Goal: Complete application form

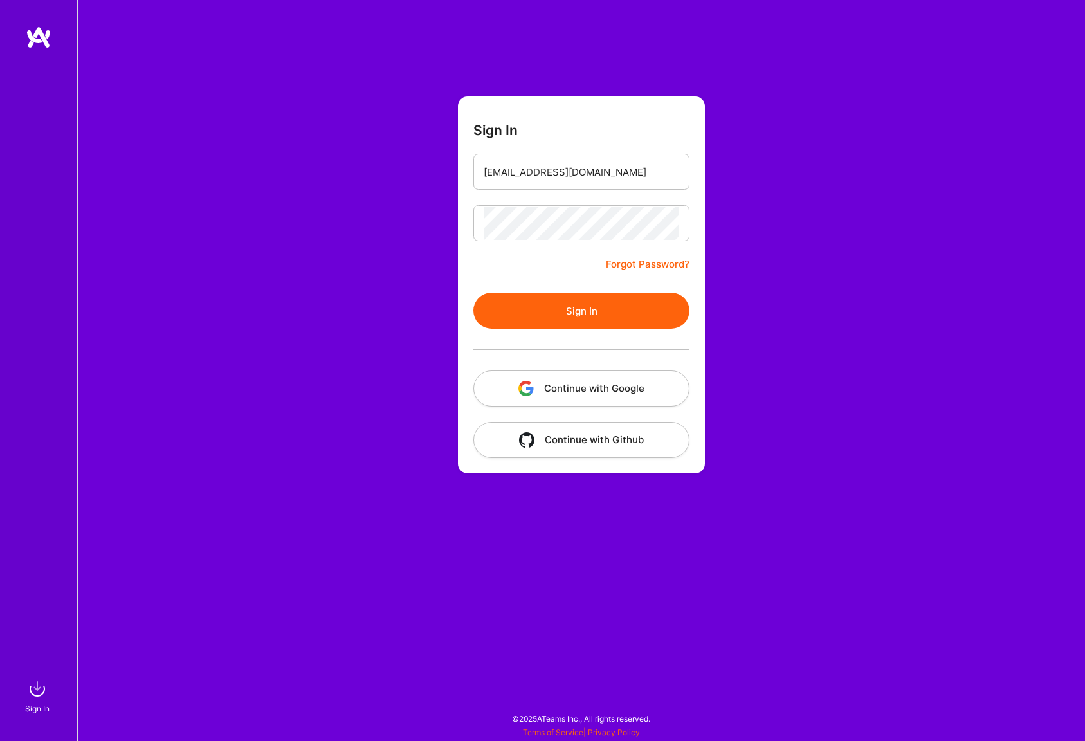
click at [569, 310] on button "Sign In" at bounding box center [581, 311] width 216 height 36
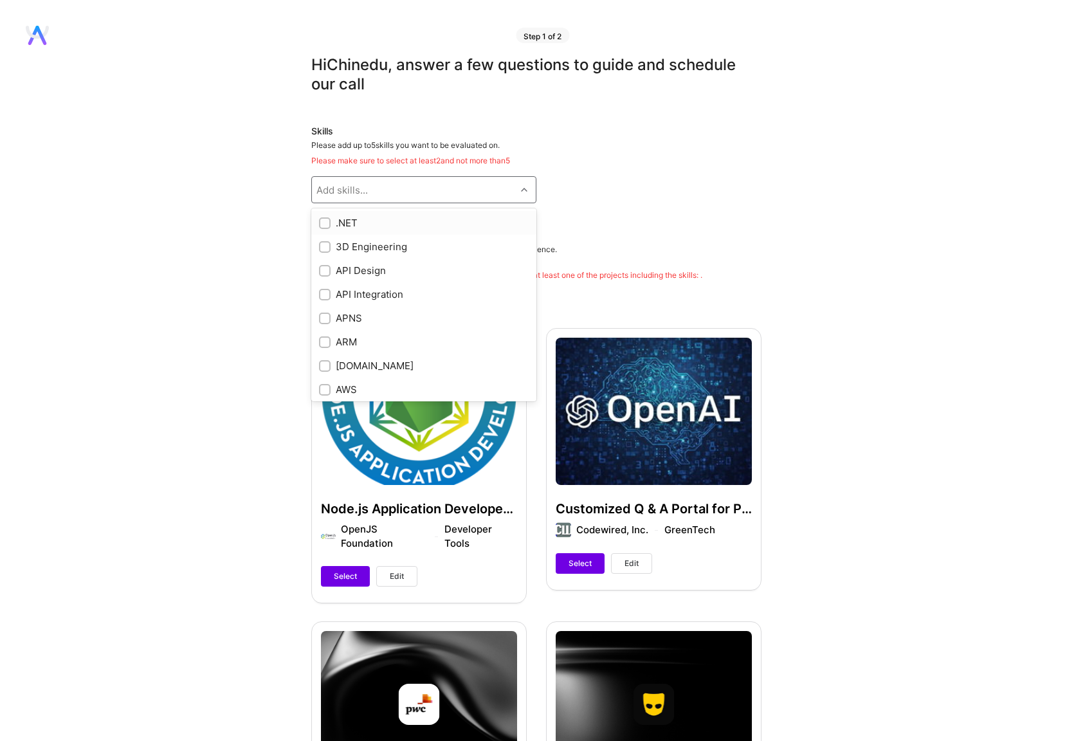
click at [529, 190] on div at bounding box center [526, 189] width 20 height 17
click at [324, 252] on input "checkbox" at bounding box center [326, 253] width 9 height 9
checkbox input "true"
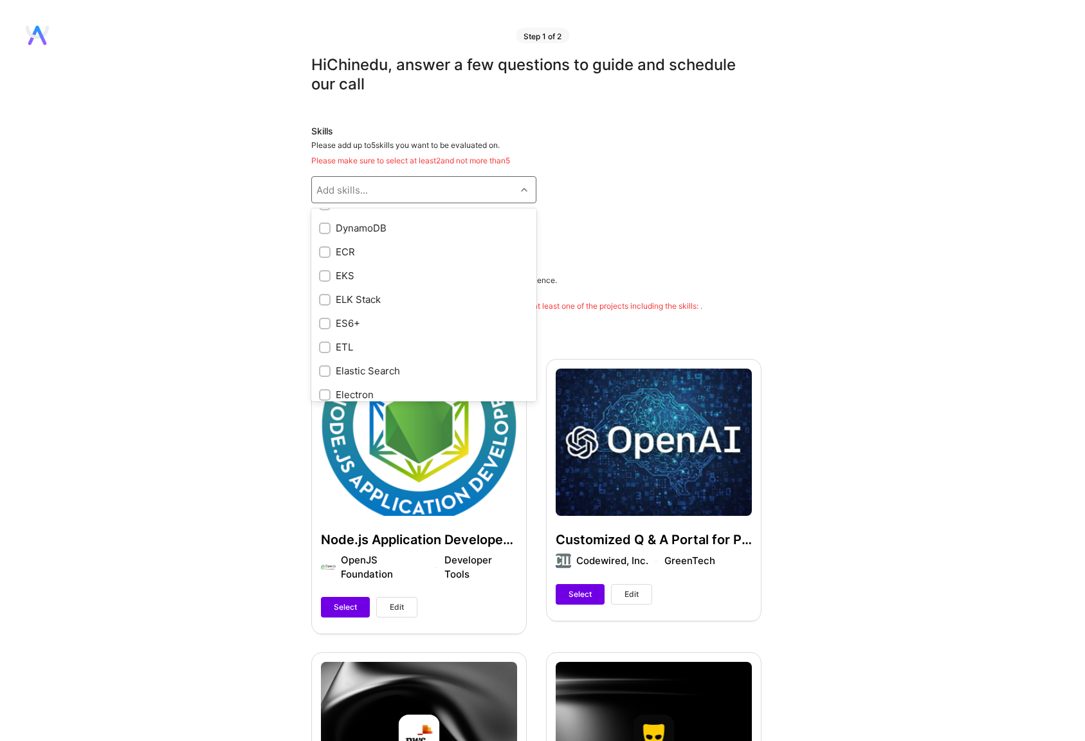
scroll to position [2418, 0]
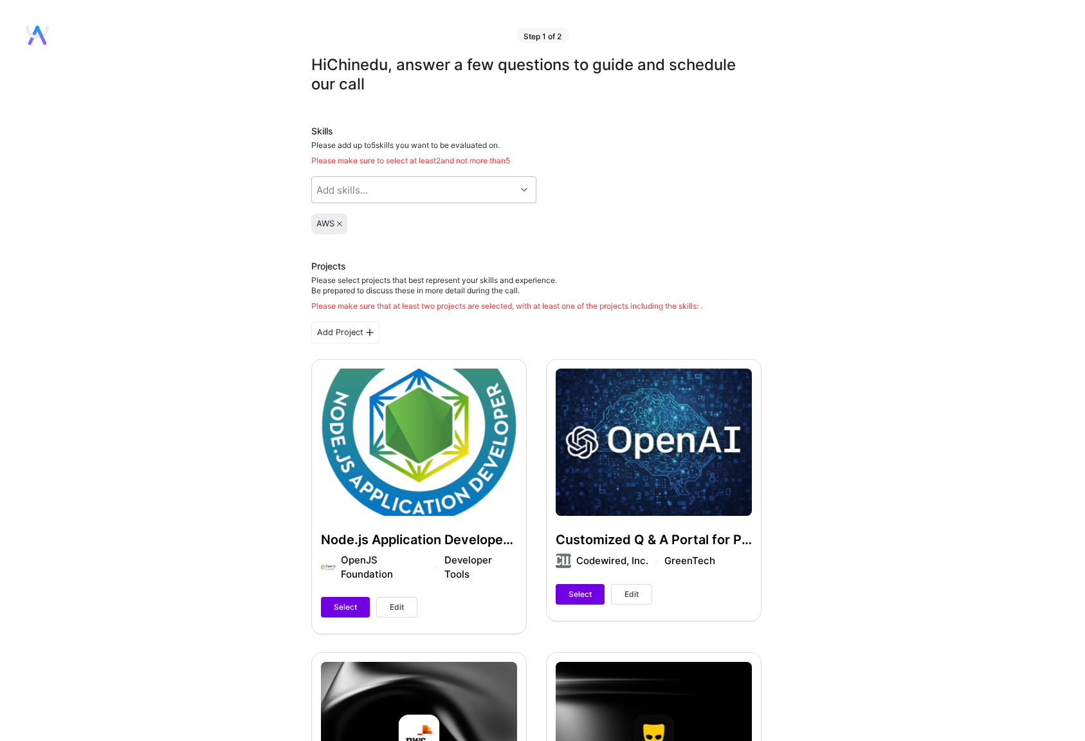
click at [668, 208] on div "Skills Please add up to 5 skills you want to be evaluated on. Please make sure …" at bounding box center [536, 179] width 450 height 109
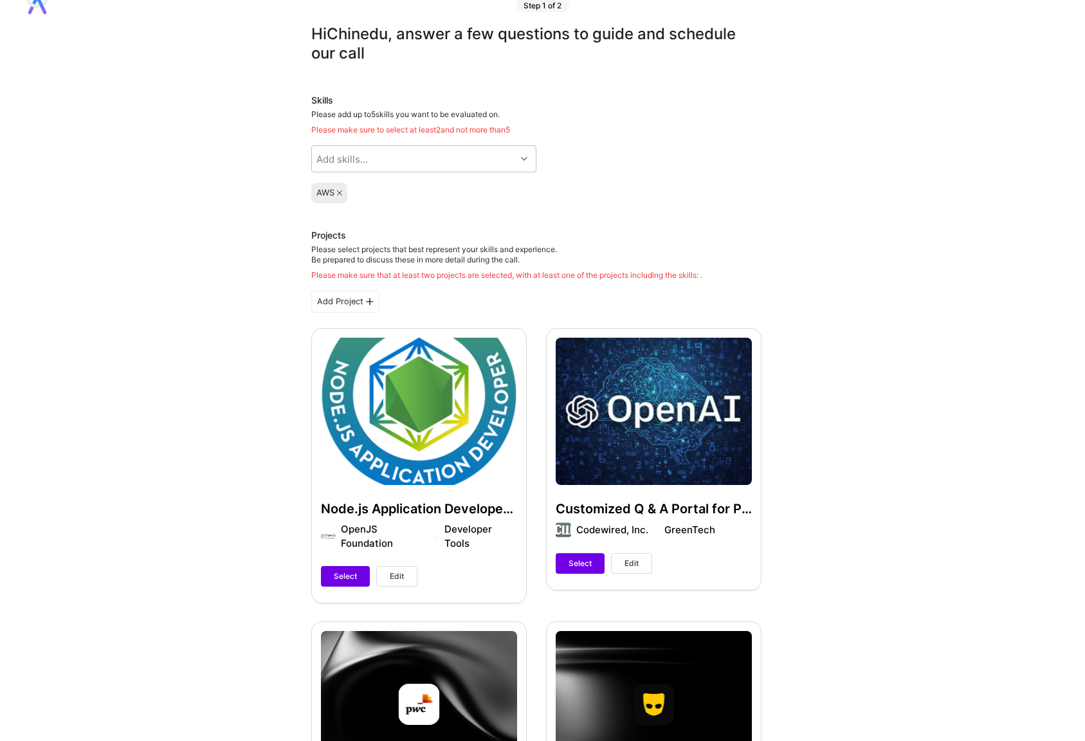
scroll to position [16, 0]
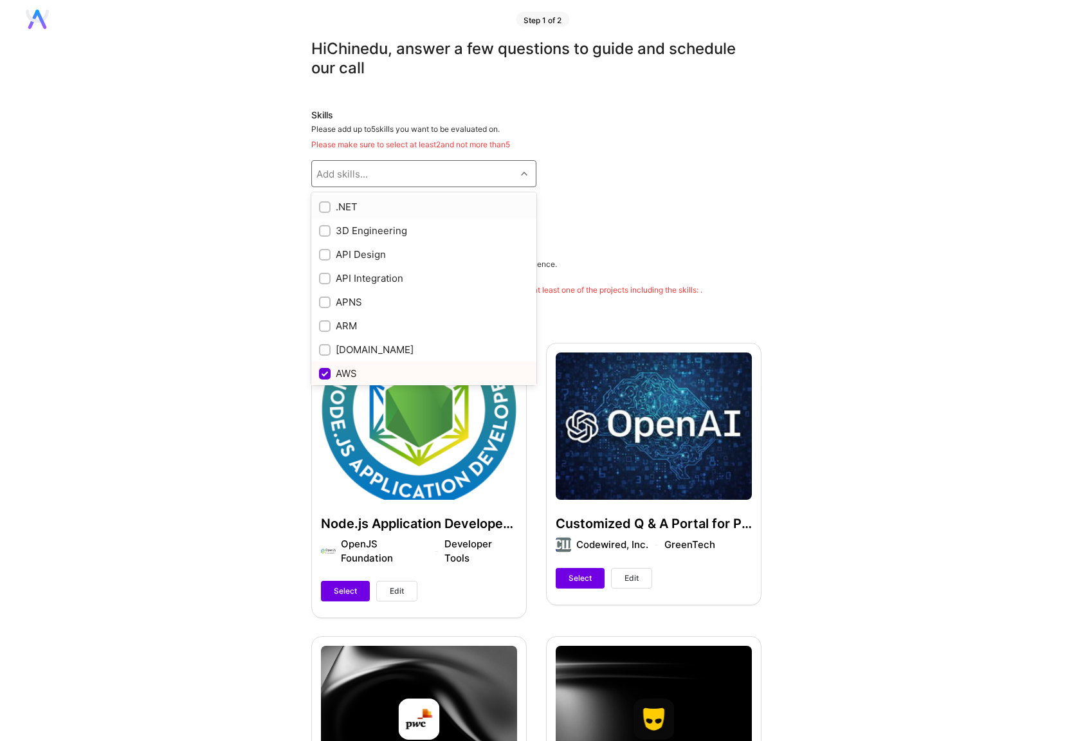
click at [523, 173] on icon at bounding box center [524, 173] width 6 height 6
type input "AI"
click at [364, 250] on div "Artificial Intelligence (AI)" at bounding box center [424, 255] width 210 height 14
checkbox input "true"
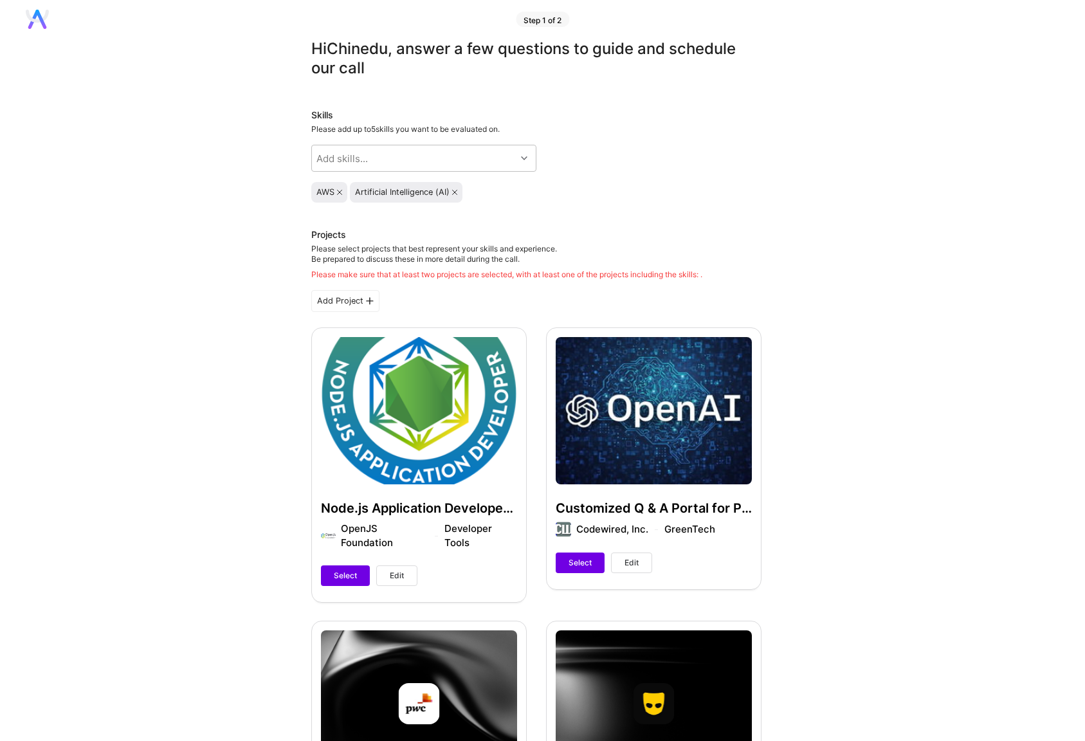
click at [617, 195] on div "AWS Artificial Intelligence (AI)" at bounding box center [536, 192] width 450 height 21
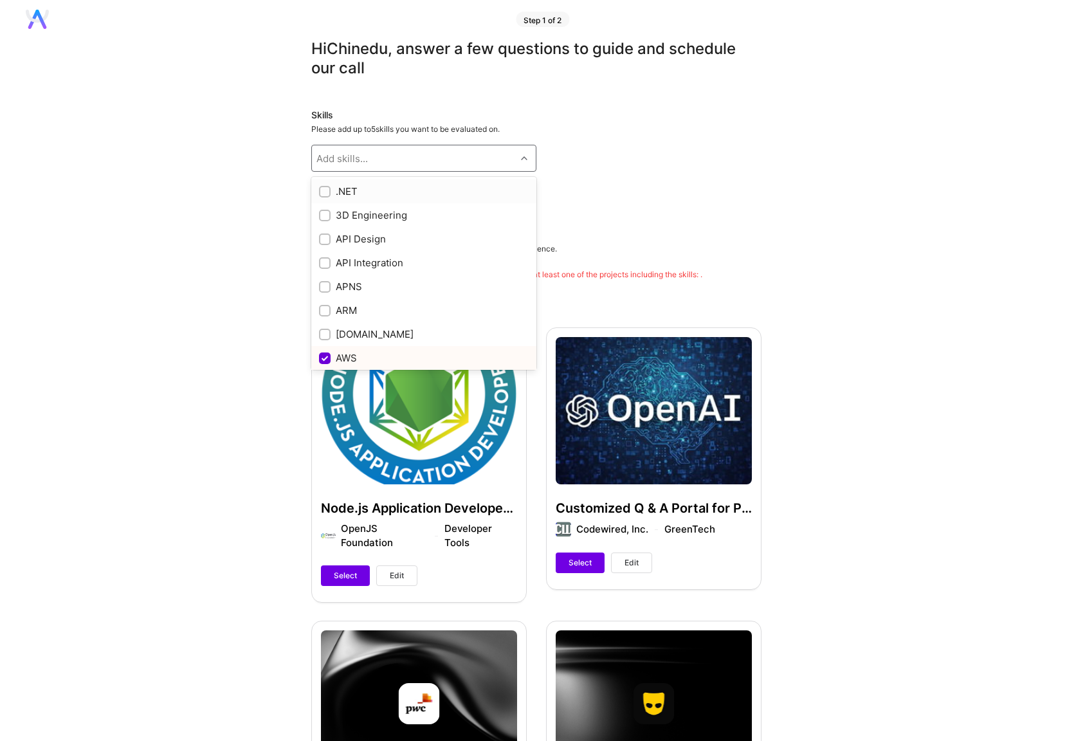
click at [403, 153] on div "Add skills..." at bounding box center [414, 158] width 204 height 26
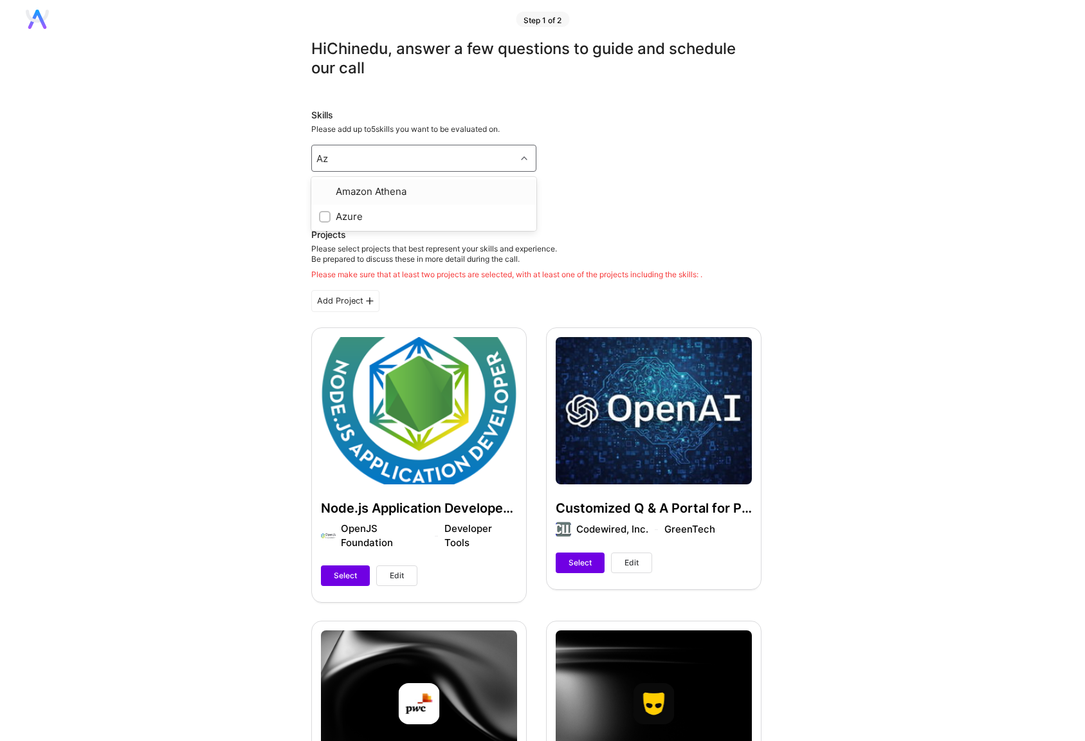
type input "Azu"
click at [350, 187] on div "Azure" at bounding box center [424, 192] width 210 height 14
checkbox input "true"
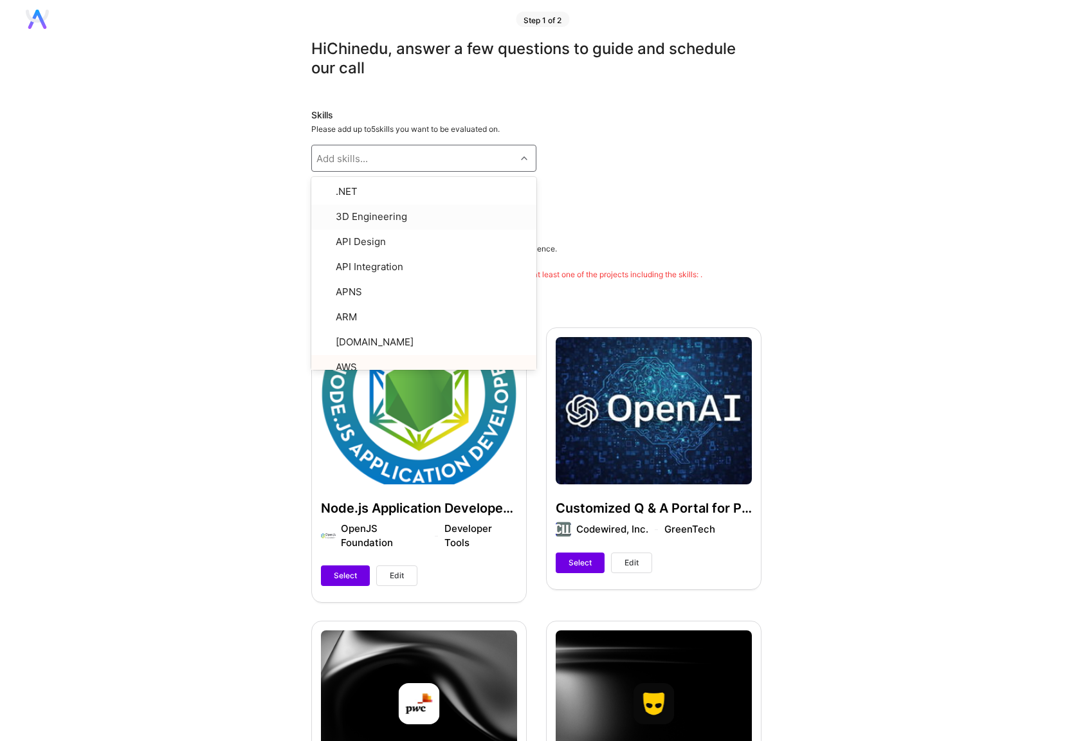
click at [410, 159] on div "Add skills..." at bounding box center [414, 158] width 204 height 26
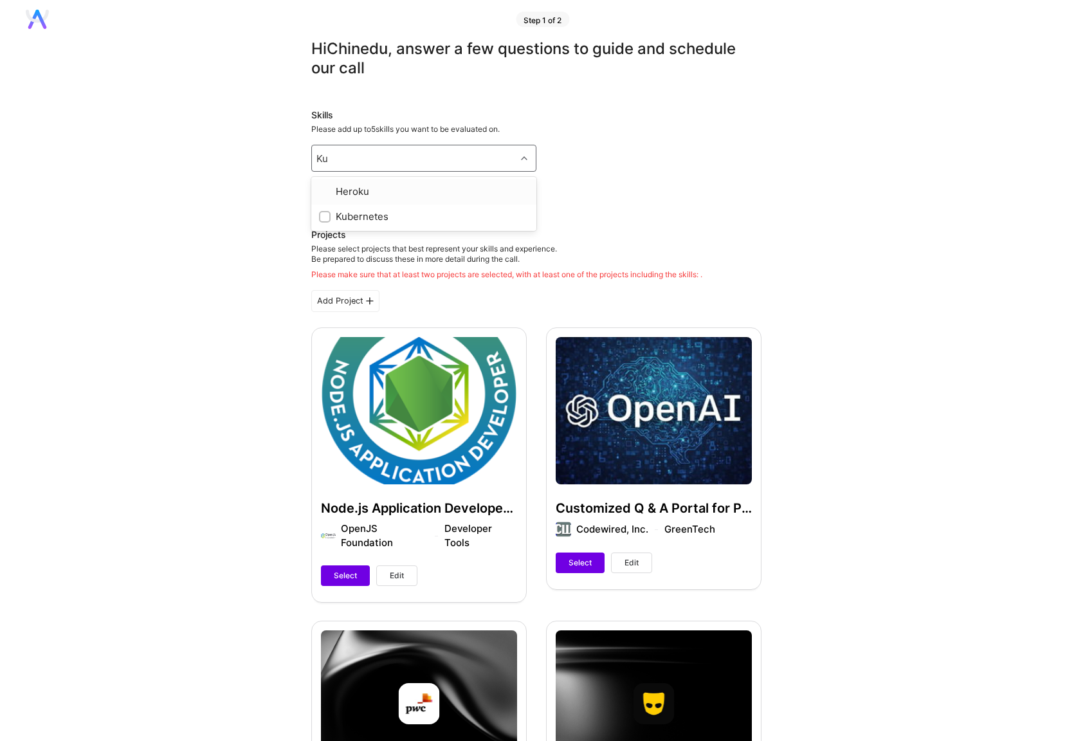
type input "Kub"
click at [363, 195] on div "Kubernetes" at bounding box center [424, 192] width 210 height 14
checkbox input "true"
click at [419, 161] on div "Add skills..." at bounding box center [414, 158] width 204 height 26
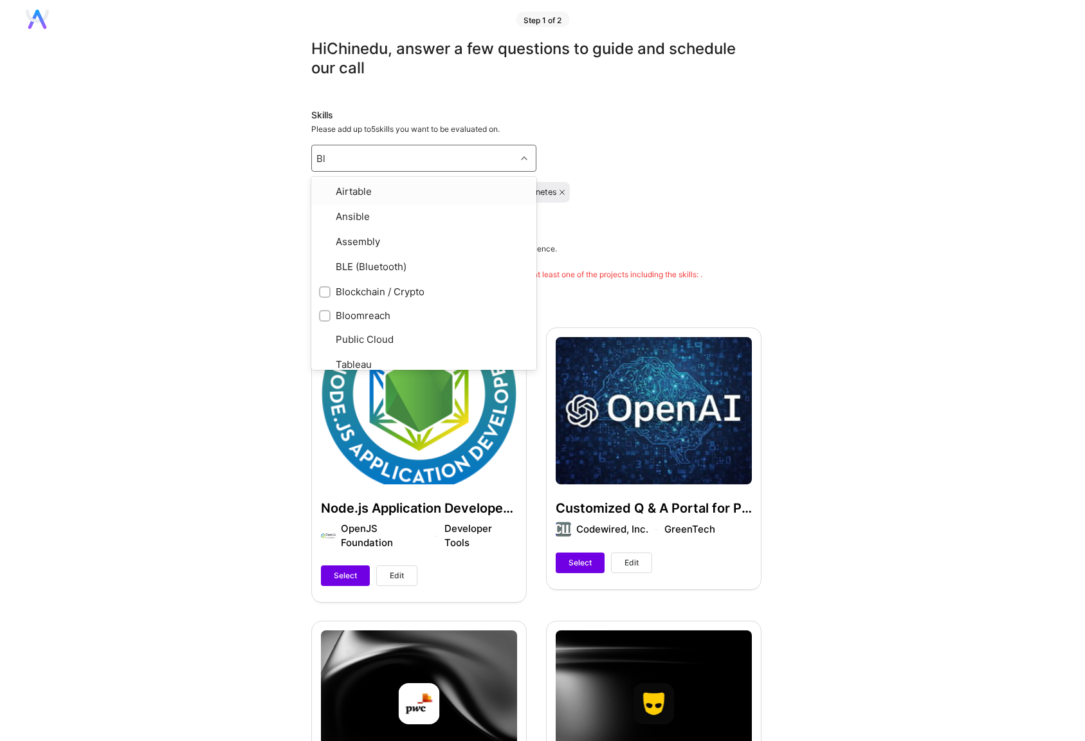
type input "Blo"
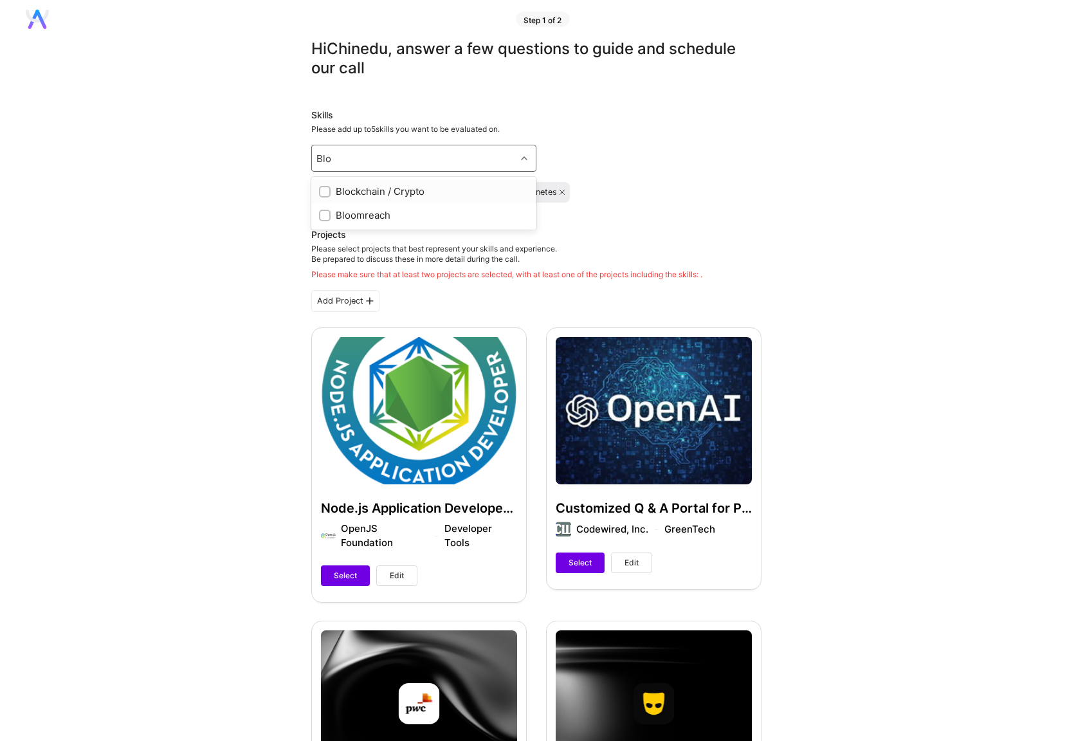
click at [382, 192] on div "Blockchain / Crypto" at bounding box center [424, 192] width 210 height 14
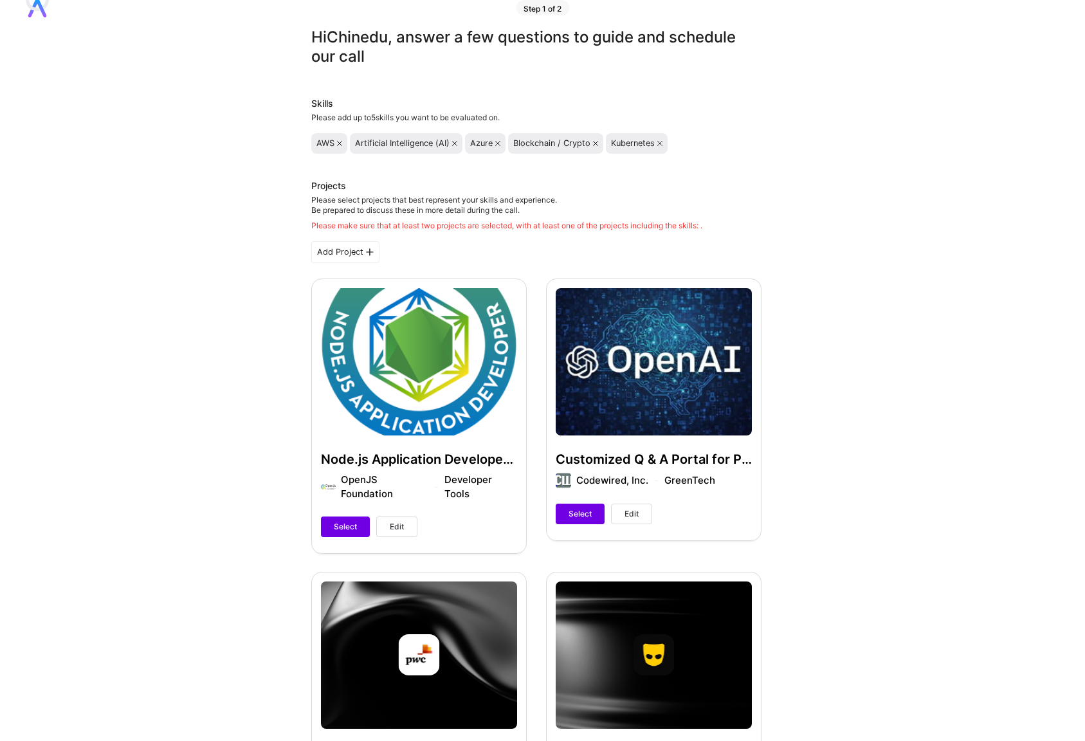
scroll to position [26, 0]
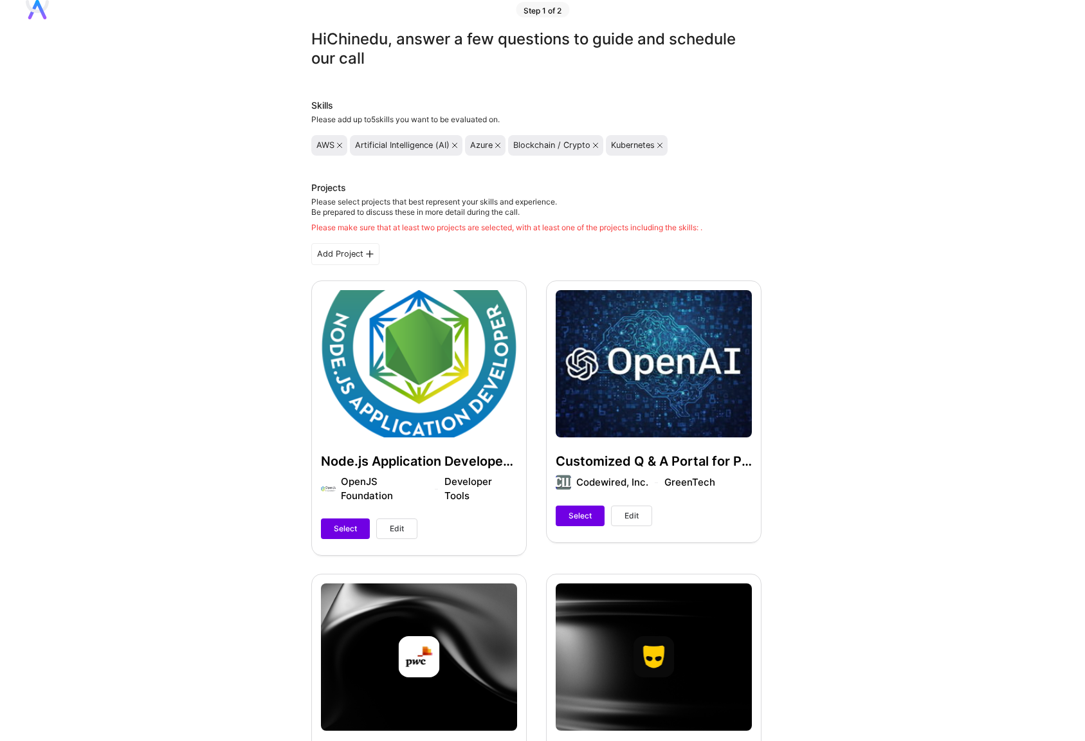
click at [594, 145] on icon at bounding box center [595, 145] width 5 height 5
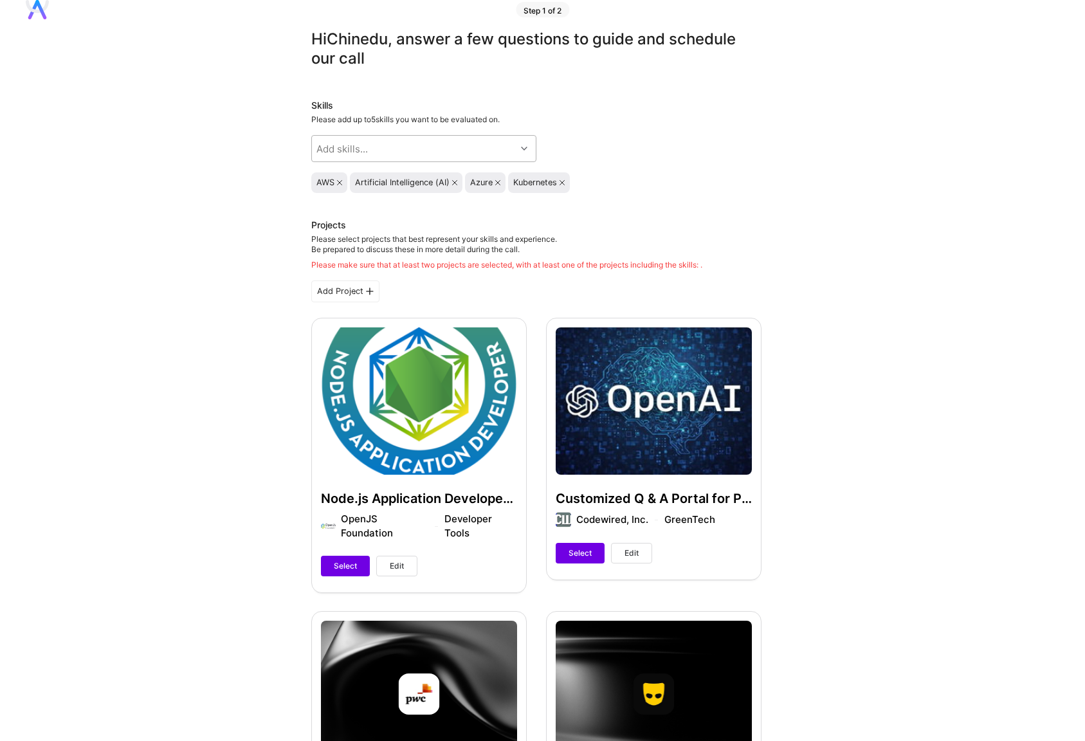
click at [395, 145] on div "Add skills..." at bounding box center [414, 149] width 204 height 26
type input "GCP"
click at [354, 179] on div "Google Cloud / GCP" at bounding box center [424, 182] width 210 height 14
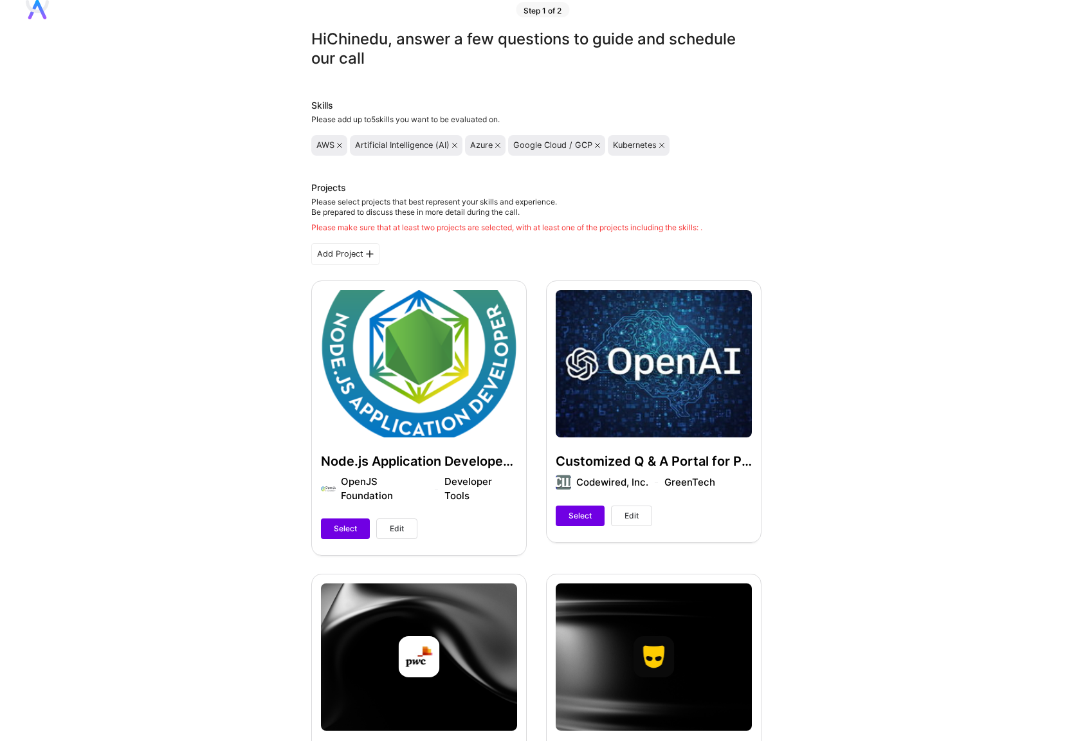
click at [730, 204] on div "Projects Please select projects that best represent your skills and experience.…" at bounding box center [536, 206] width 450 height 51
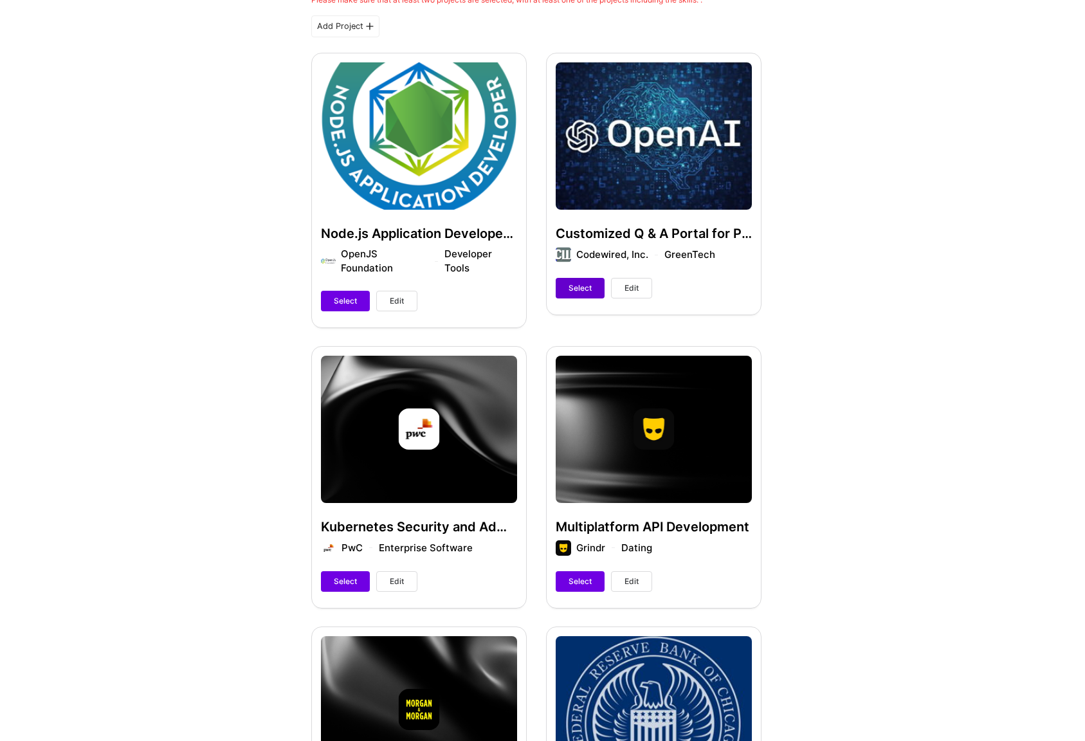
scroll to position [292, 0]
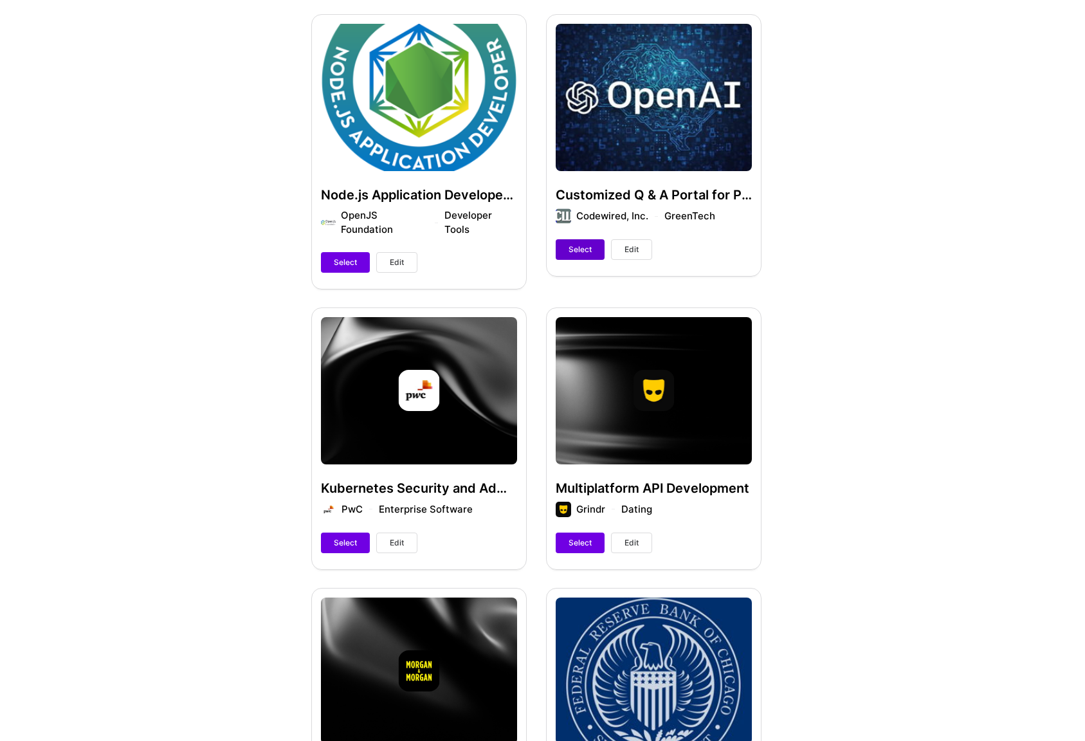
click at [577, 255] on span "Select" at bounding box center [579, 250] width 23 height 12
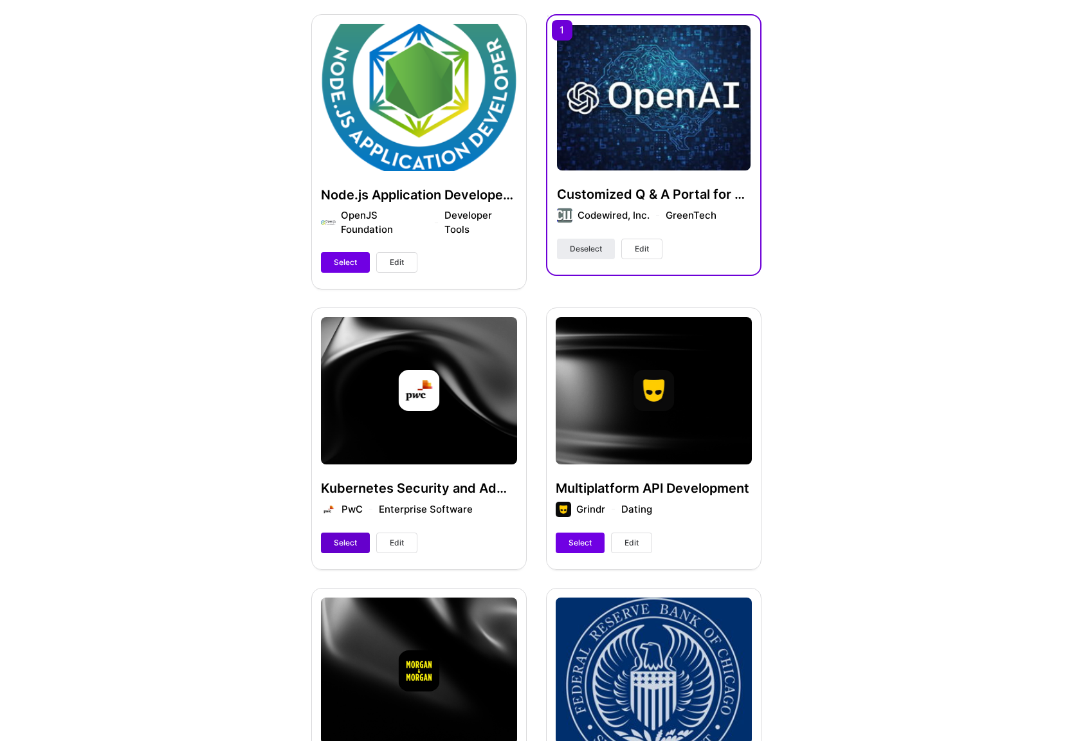
click at [341, 544] on span "Select" at bounding box center [345, 543] width 23 height 12
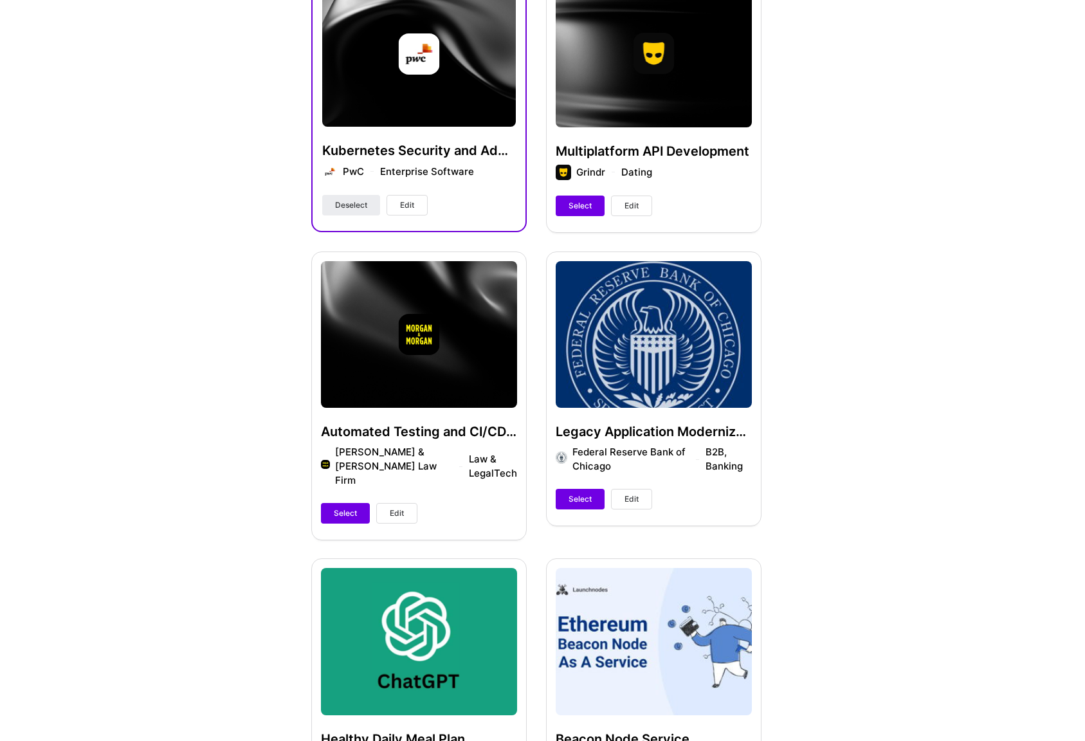
scroll to position [630, 0]
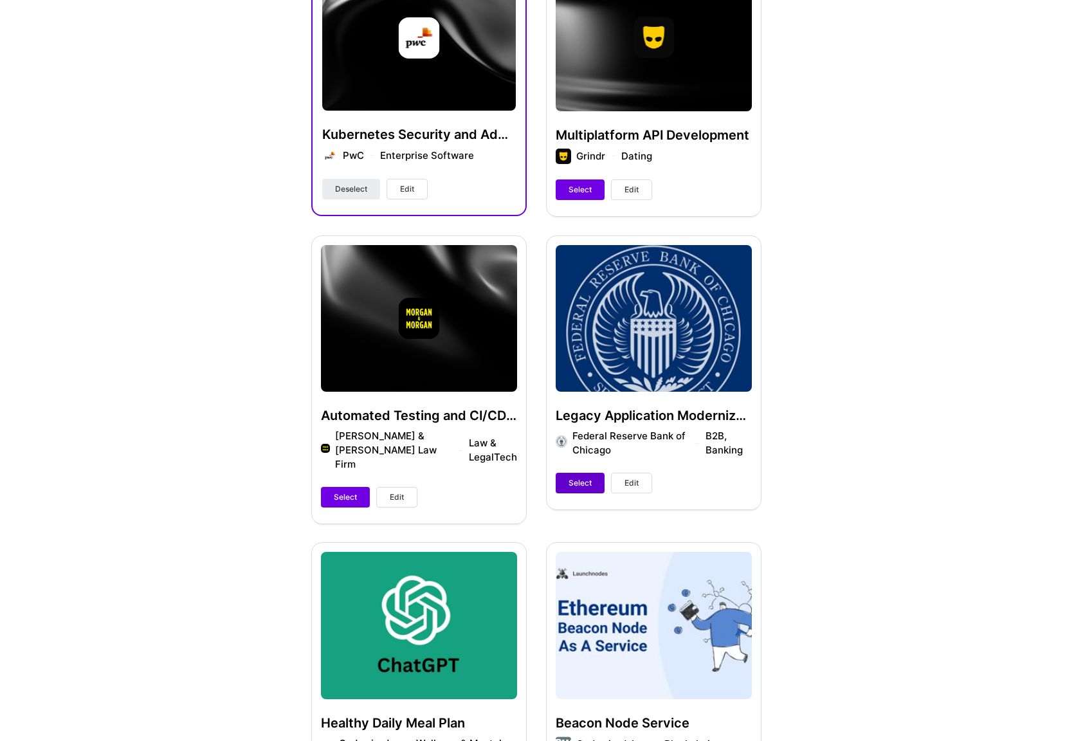
click at [580, 478] on span "Select" at bounding box center [579, 483] width 23 height 12
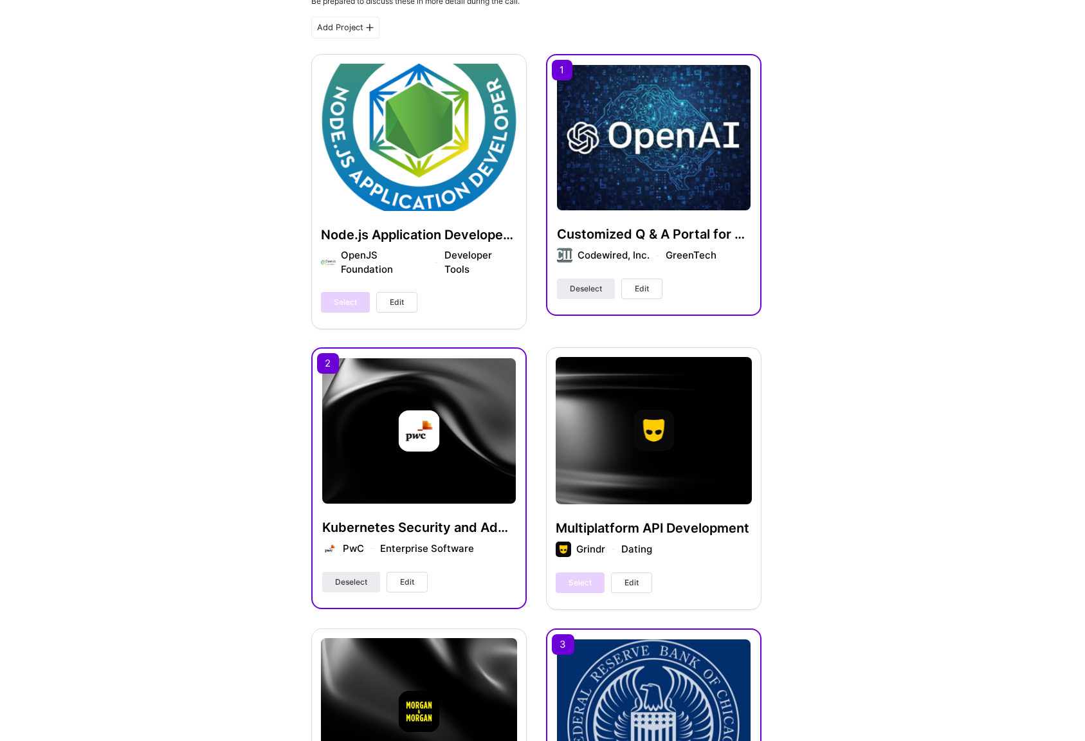
scroll to position [236, 0]
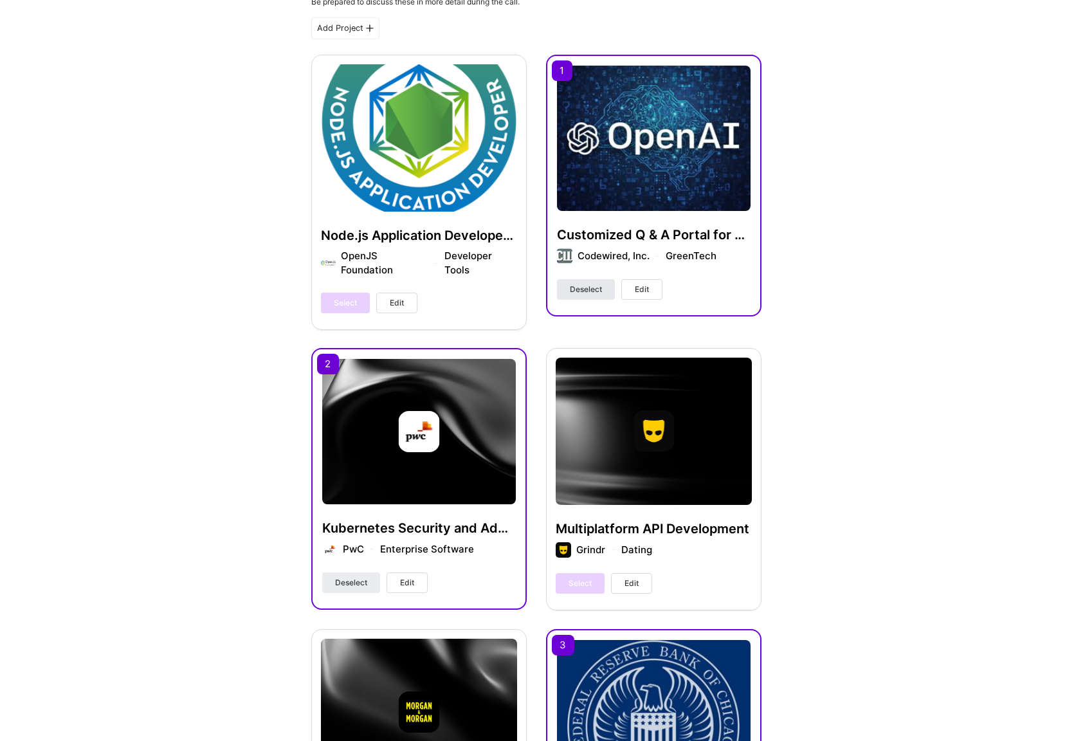
click at [590, 288] on span "Deselect" at bounding box center [586, 290] width 32 height 12
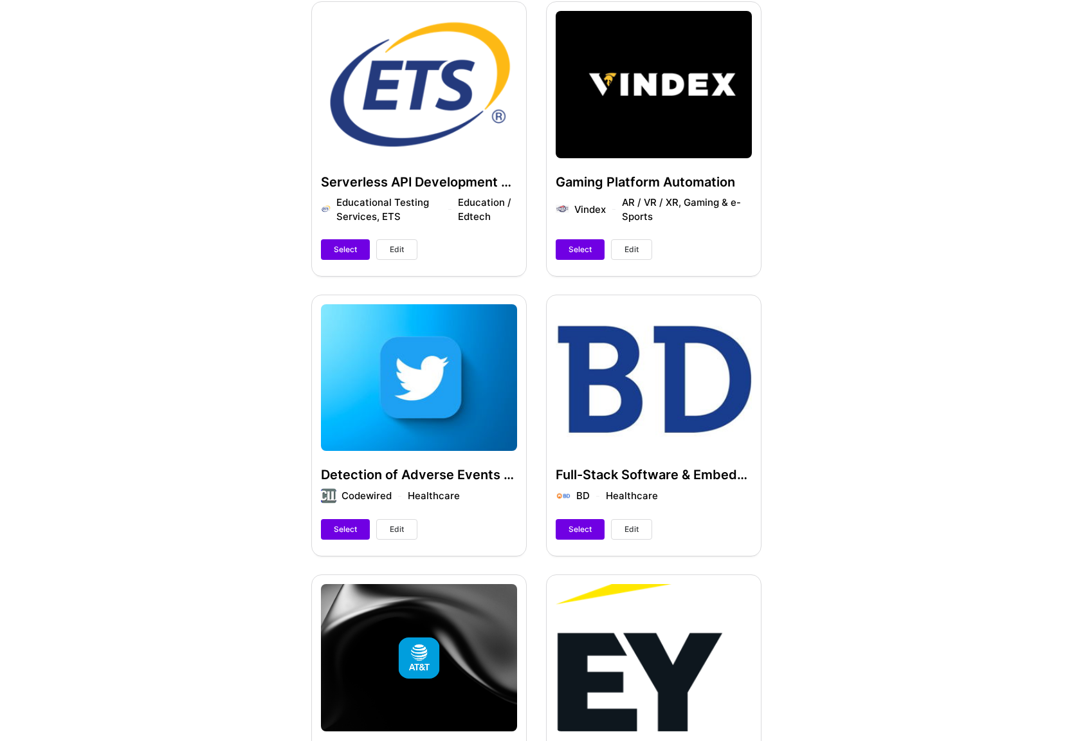
scroll to position [1785, 0]
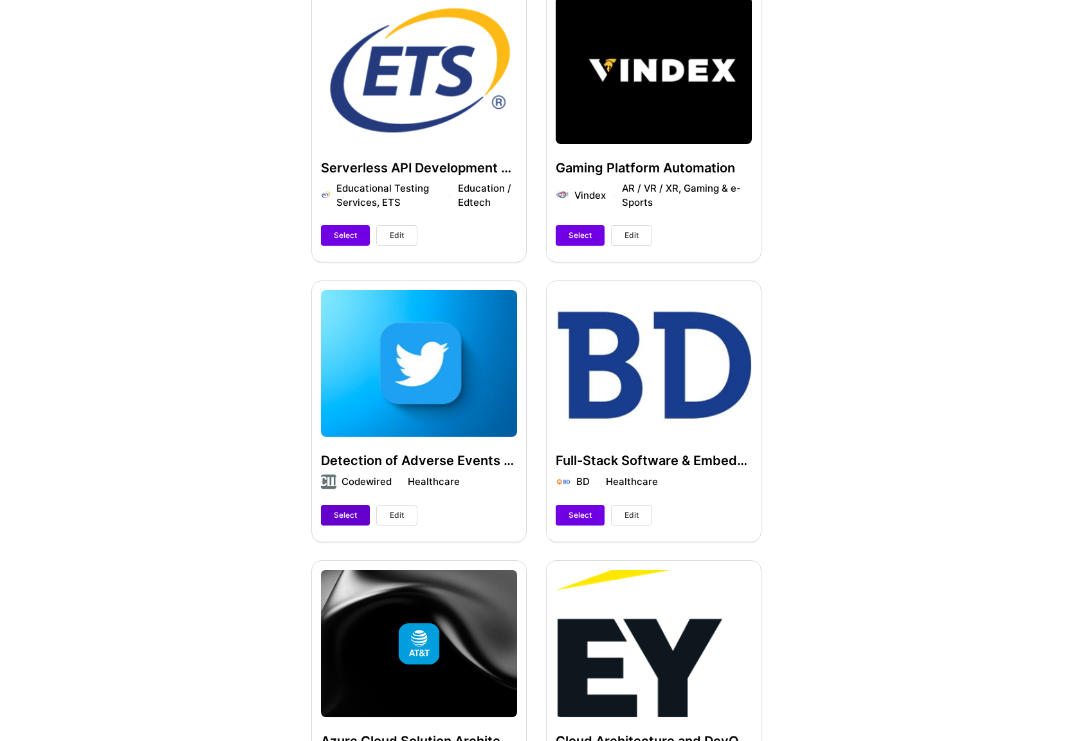
click at [341, 509] on span "Select" at bounding box center [345, 515] width 23 height 12
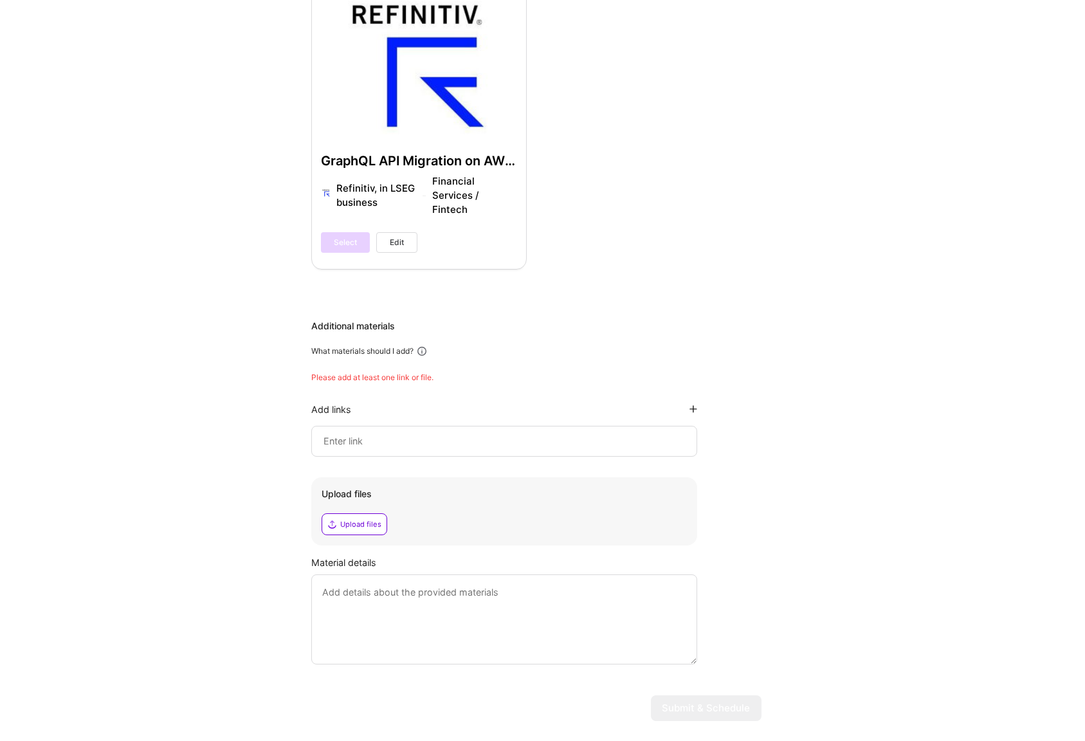
scroll to position [2652, 0]
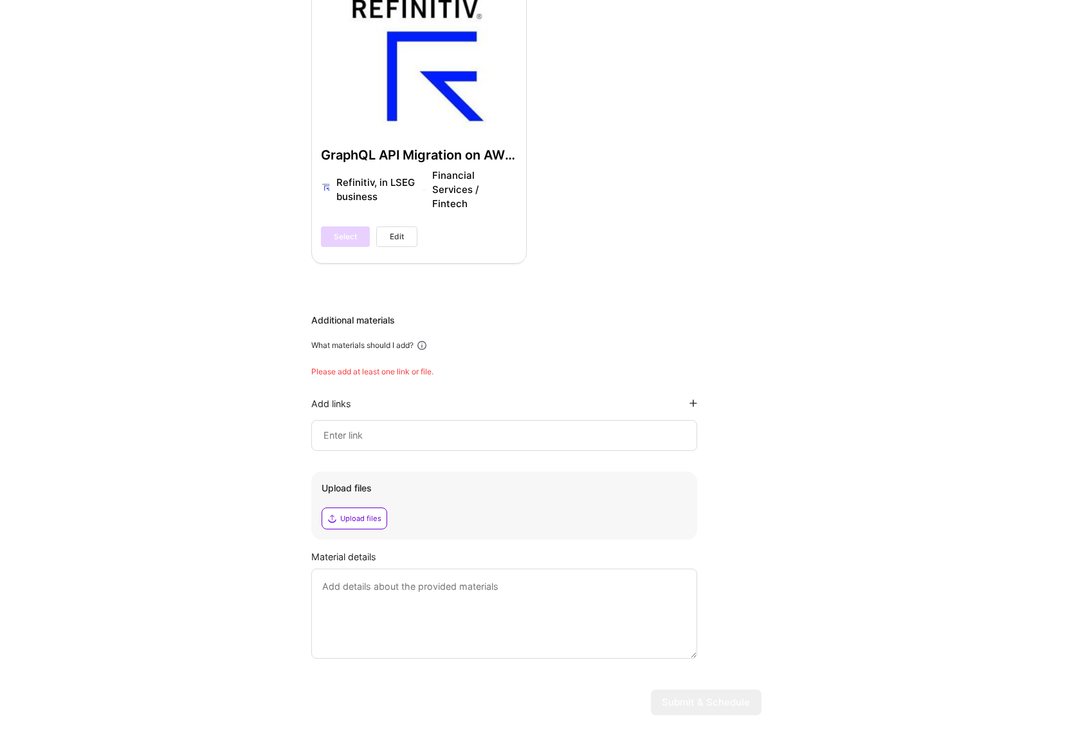
click at [345, 428] on input at bounding box center [504, 435] width 364 height 15
paste input "[URL][DOMAIN_NAME]"
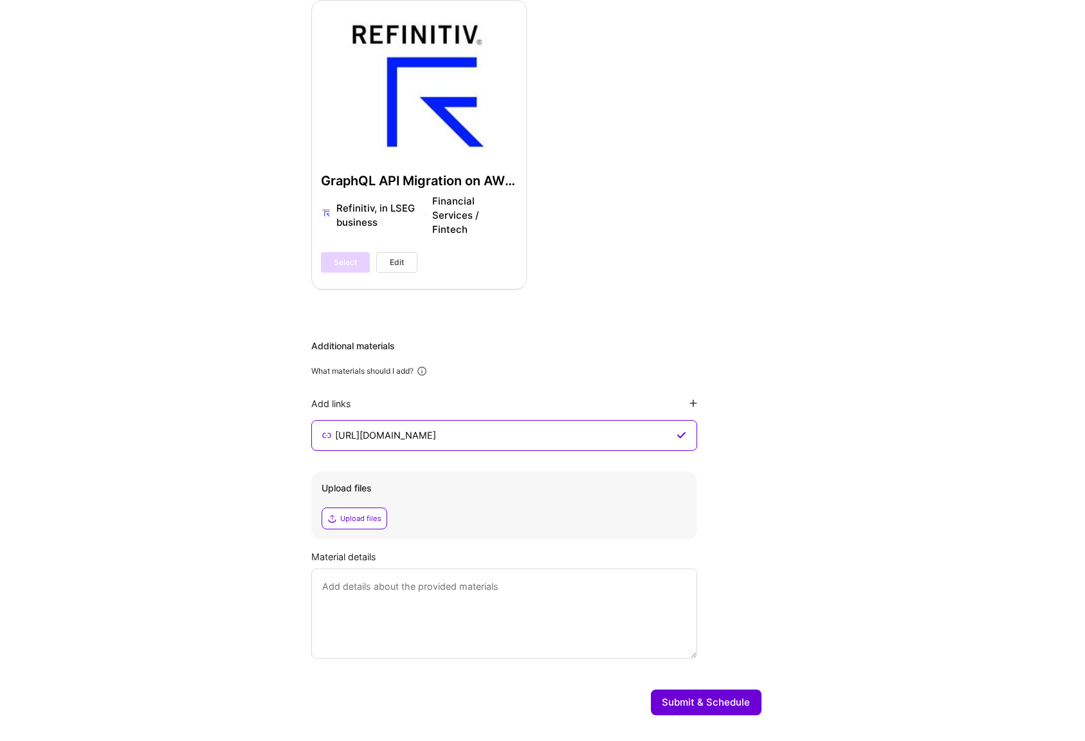
type input "[URL][DOMAIN_NAME]"
click at [392, 571] on textarea at bounding box center [504, 613] width 386 height 90
paste textarea "The objective of this interactive App is to demonstrate how you can immediately…"
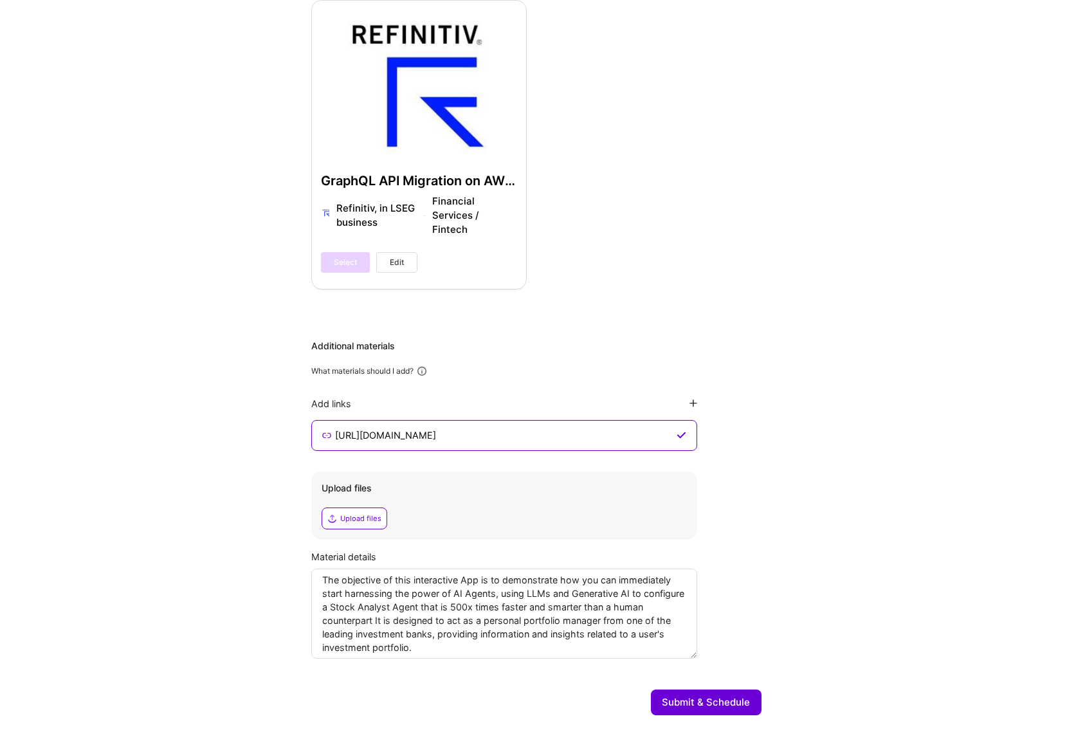
scroll to position [3, 0]
click at [451, 626] on textarea "The objective of this interactive App is to demonstrate how you can immediately…" at bounding box center [504, 613] width 386 height 90
click at [568, 614] on textarea "The objective of this interactive App is to demonstrate how you can immediately…" at bounding box center [504, 613] width 386 height 90
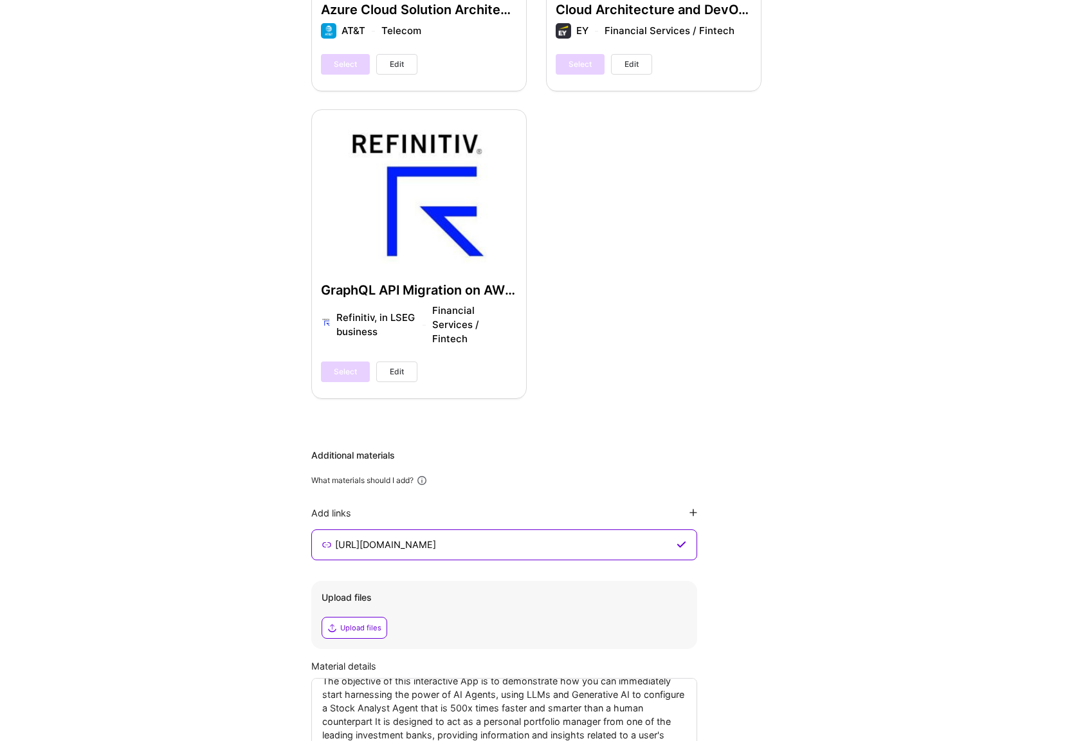
scroll to position [2626, 0]
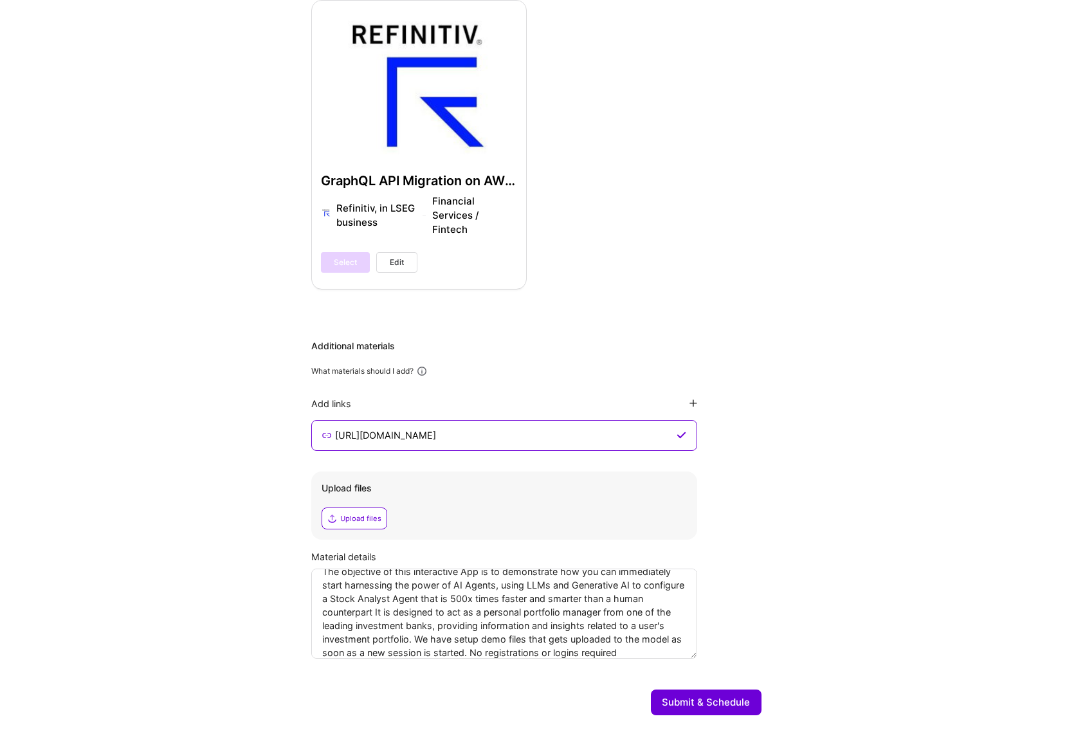
type textarea "The objective of this interactive App is to demonstrate how you can immediately…"
click at [694, 689] on button "Submit & Schedule" at bounding box center [706, 702] width 111 height 26
